Goal: Manage account settings

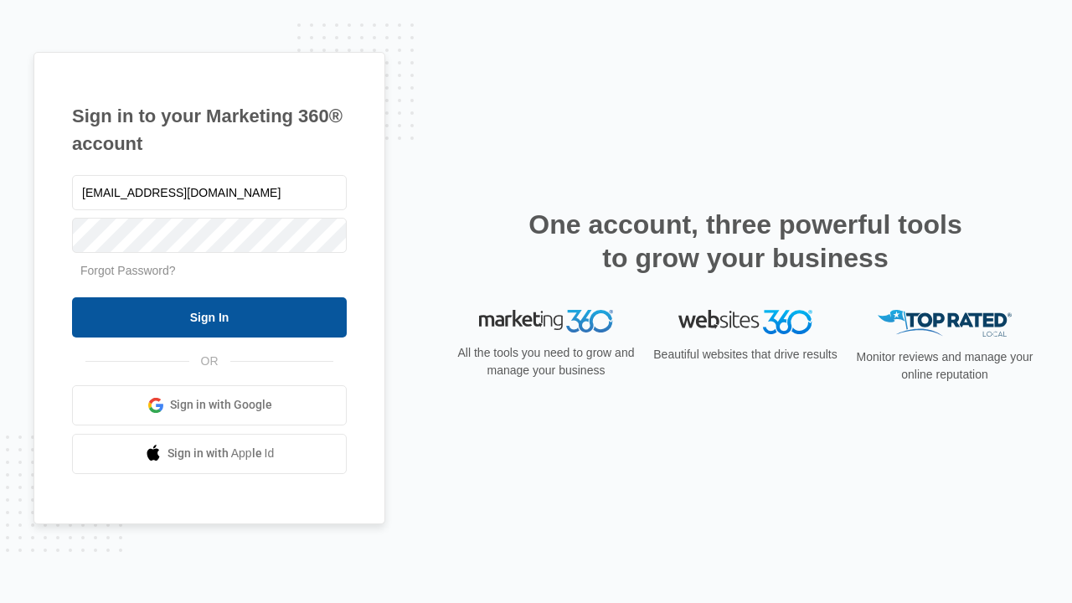
click at [209, 316] on input "Sign In" at bounding box center [209, 317] width 275 height 40
